Goal: Navigation & Orientation: Find specific page/section

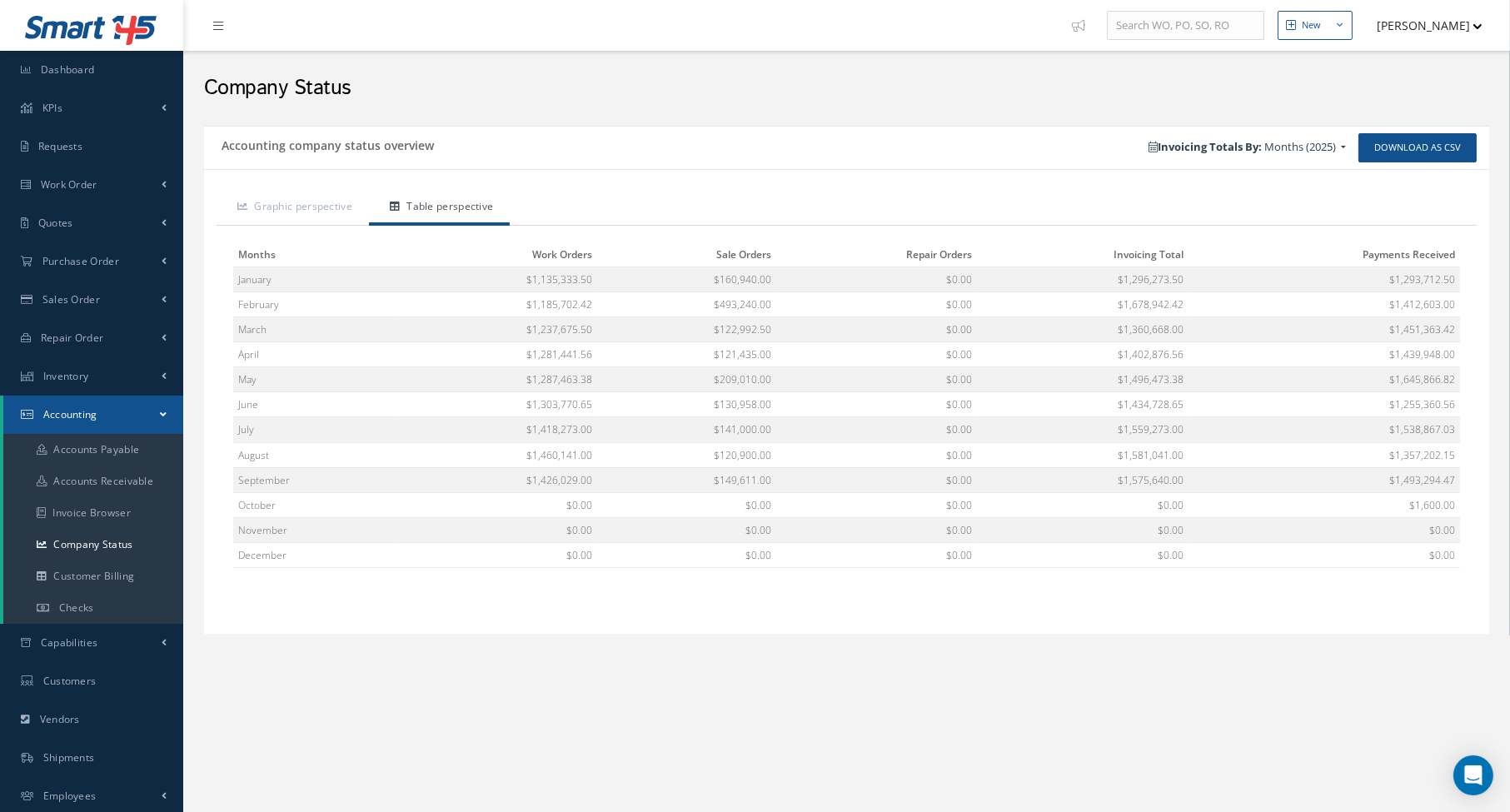
click at [725, 106] on div "Company Status" at bounding box center [847, 84] width 1310 height 50
click at [75, 73] on span "Dashboard" at bounding box center [68, 70] width 55 height 15
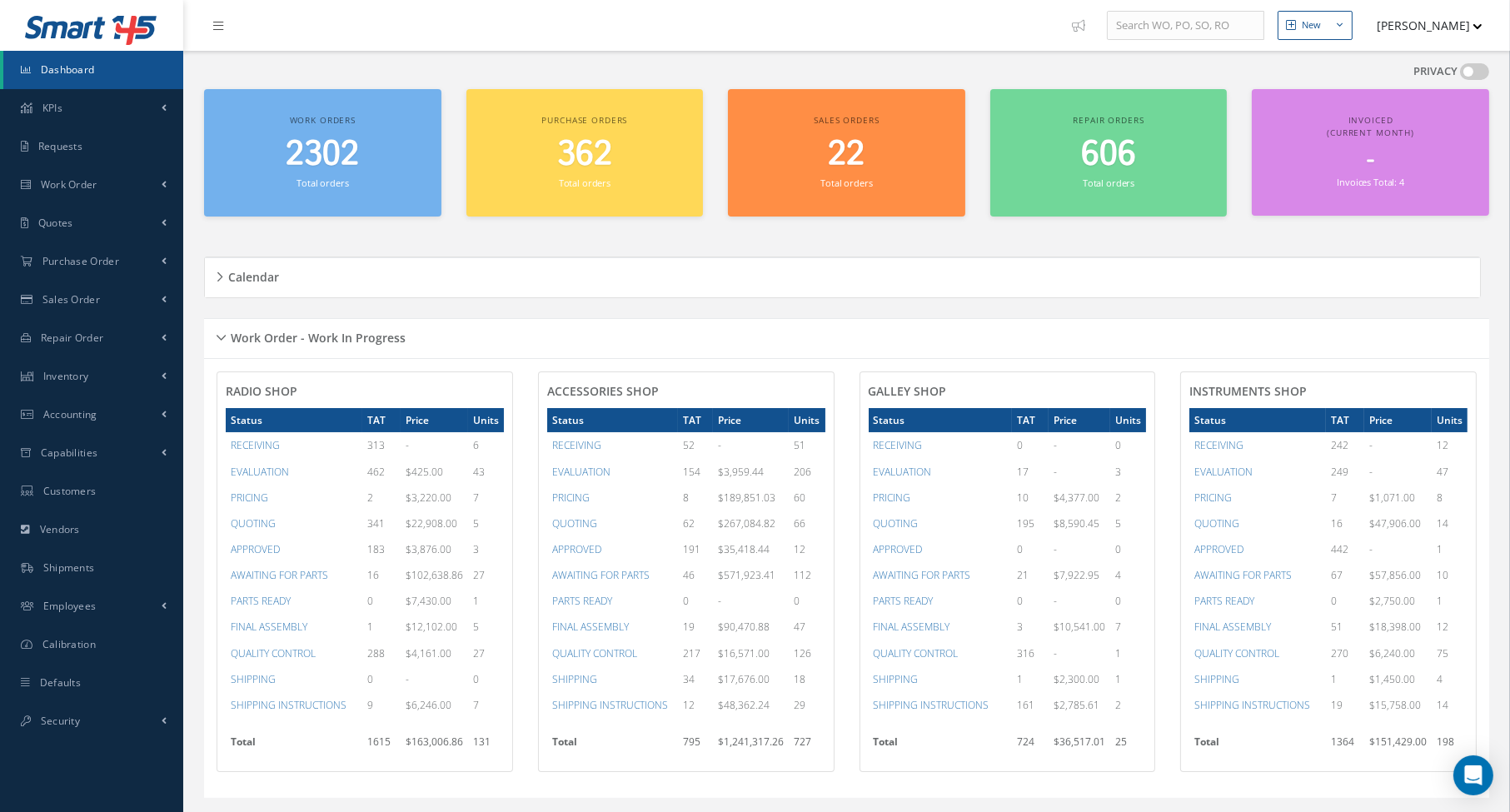
click at [387, 246] on div "Calendar Loading… [DATE] Month Month Week Day [DATE] No elements found. List is…" at bounding box center [846, 277] width 1285 height 82
click at [292, 65] on div "PRIVACY" at bounding box center [846, 76] width 1285 height 25
click at [504, 26] on nav "New New Work Order New Purchase Order New Customer Quote New Sales Order New Re…" at bounding box center [846, 25] width 1327 height 51
click at [861, 62] on div "PRIVACY See your dashboard information by turning privacy off Work orders 2302 …" at bounding box center [846, 724] width 1302 height 1347
click at [521, 57] on div "PRIVACY See your dashboard information by turning privacy off Work orders 2302 …" at bounding box center [846, 724] width 1302 height 1347
